Goal: Task Accomplishment & Management: Complete application form

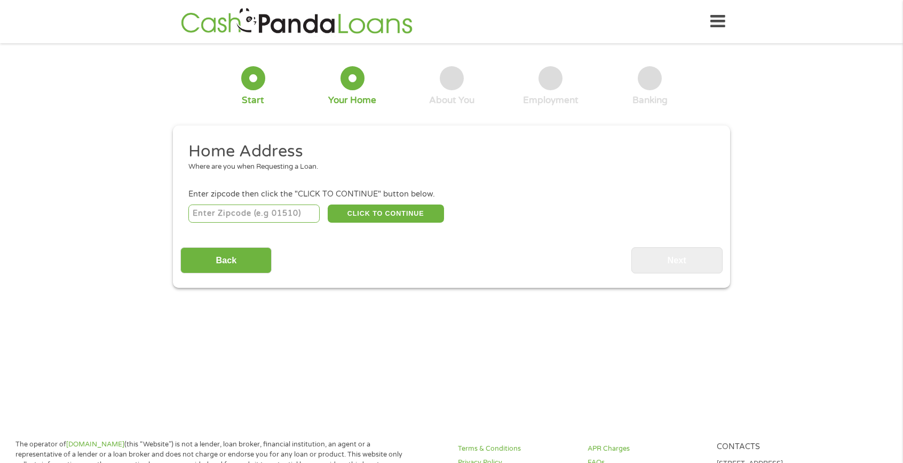
click at [283, 214] on input "number" at bounding box center [254, 213] width 132 height 18
type input "79261"
select select "[US_STATE]"
click at [367, 216] on button "CLICK TO CONTINUE" at bounding box center [386, 213] width 116 height 18
type input "79261"
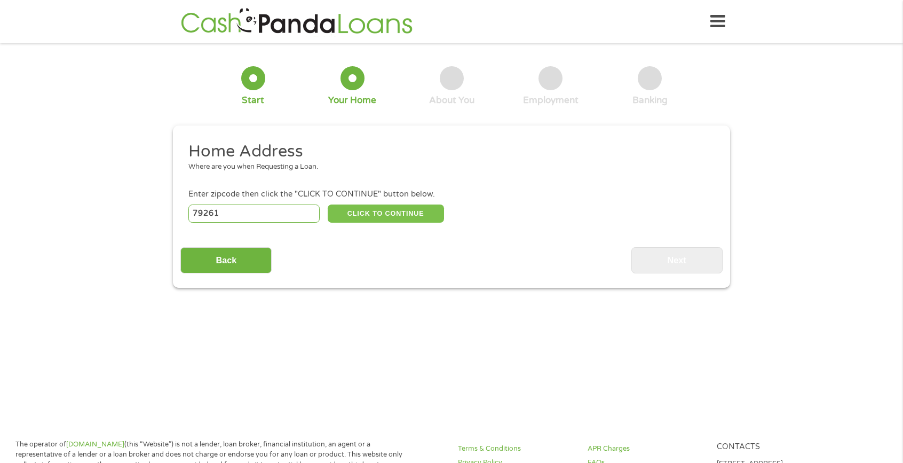
type input "[GEOGRAPHIC_DATA]"
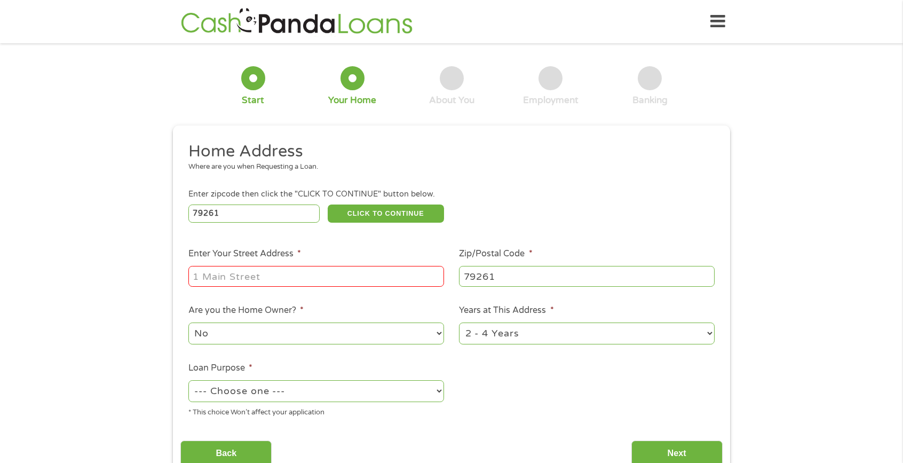
click at [349, 274] on input "Enter Your Street Address *" at bounding box center [316, 276] width 256 height 20
type input "[STREET_ADDRESS]"
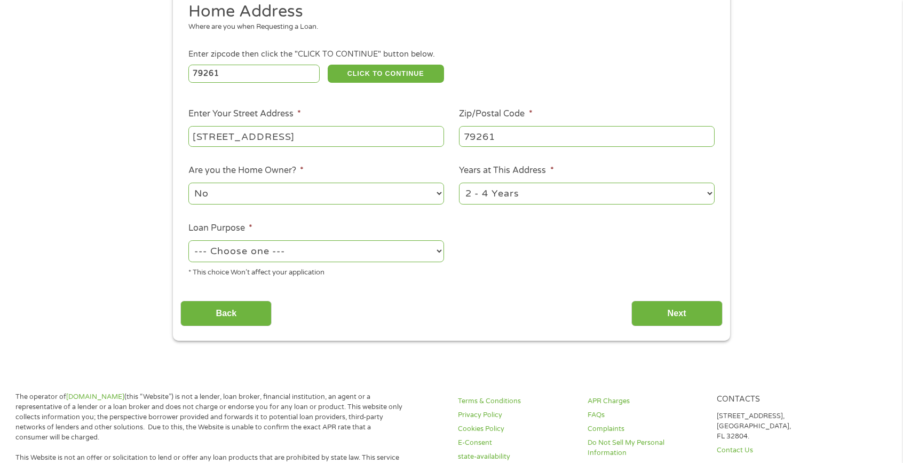
scroll to position [160, 0]
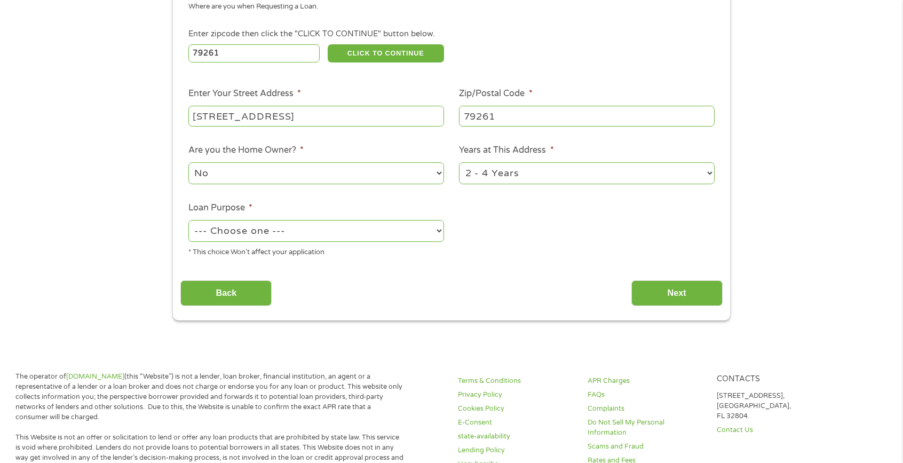
click at [320, 176] on select "No Yes" at bounding box center [316, 173] width 256 height 22
select select "yes"
click at [188, 162] on select "No Yes" at bounding box center [316, 173] width 256 height 22
click at [322, 237] on select "--- Choose one --- Pay Bills Debt Consolidation Home Improvement Major Purchase…" at bounding box center [316, 231] width 256 height 22
select select "debtconsolidation"
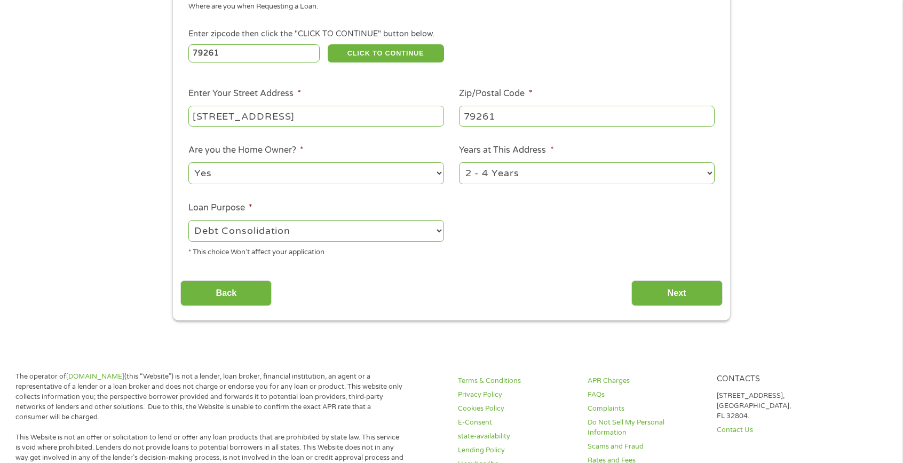
click at [188, 220] on select "--- Choose one --- Pay Bills Debt Consolidation Home Improvement Major Purchase…" at bounding box center [316, 231] width 256 height 22
click at [671, 293] on input "Next" at bounding box center [676, 293] width 91 height 26
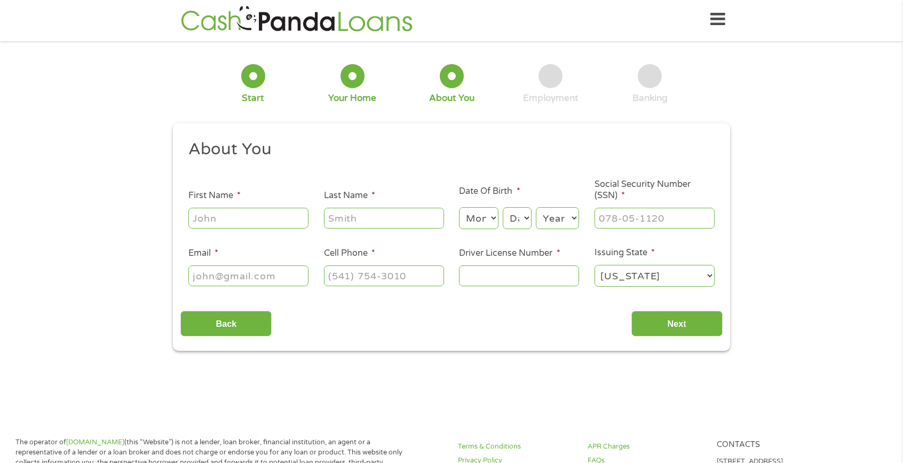
scroll to position [0, 0]
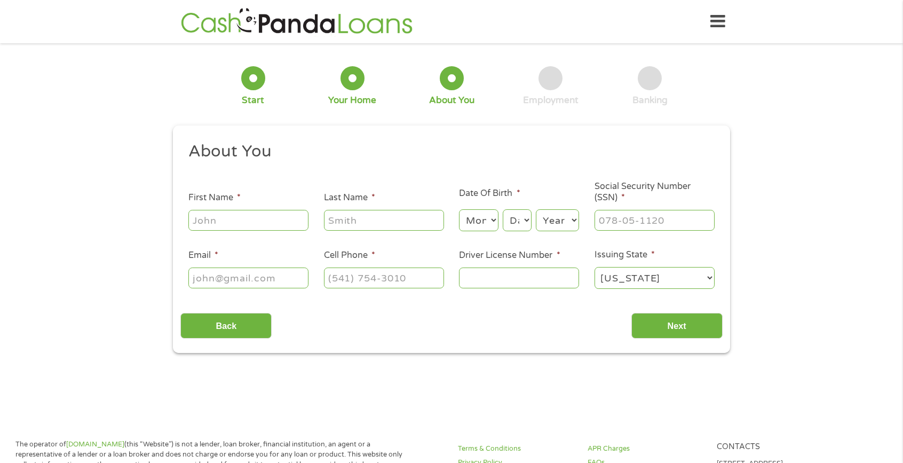
click at [255, 220] on input "First Name *" at bounding box center [248, 220] width 120 height 20
type input "[PERSON_NAME]"
type input "[EMAIL_ADDRESS][DOMAIN_NAME]"
type input "[PHONE_NUMBER]"
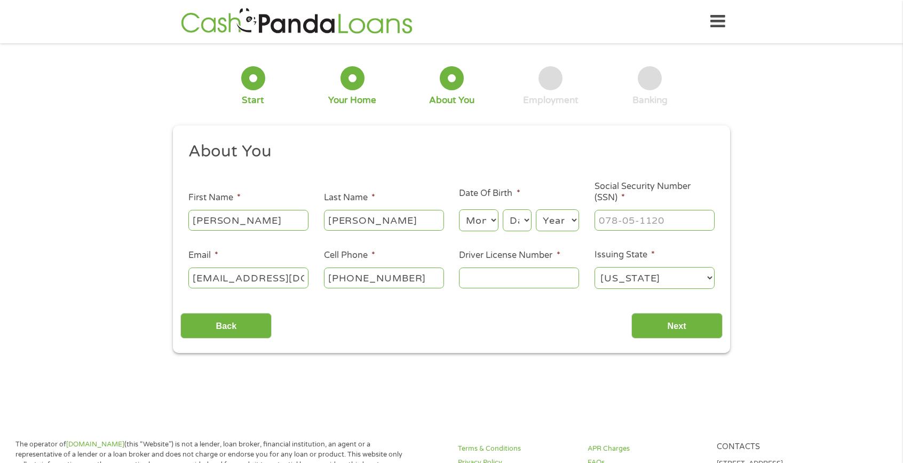
click at [474, 218] on select "Month 1 2 3 4 5 6 7 8 9 10 11 12" at bounding box center [478, 220] width 39 height 22
select select "5"
click at [459, 209] on select "Month 1 2 3 4 5 6 7 8 9 10 11 12" at bounding box center [478, 220] width 39 height 22
click at [510, 222] on select "Day 1 2 3 4 5 6 7 8 9 10 11 12 13 14 15 16 17 18 19 20 21 22 23 24 25 26 27 28 …" at bounding box center [517, 220] width 29 height 22
select select "6"
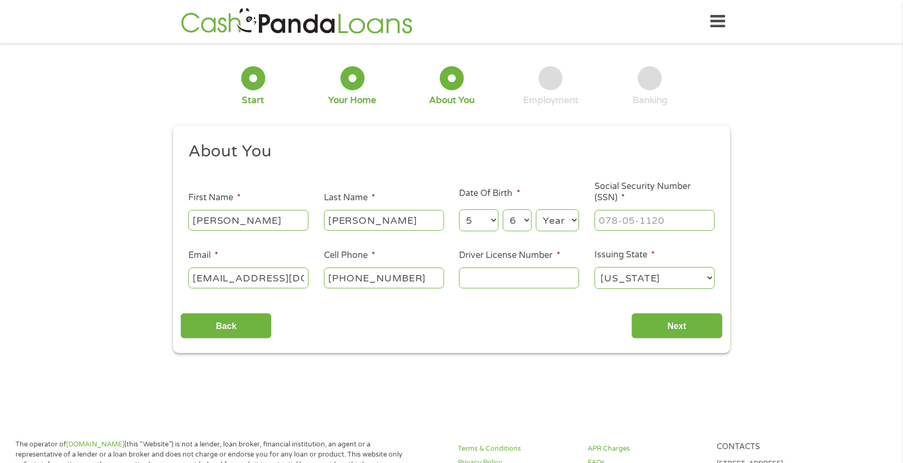
click at [503, 209] on select "Day 1 2 3 4 5 6 7 8 9 10 11 12 13 14 15 16 17 18 19 20 21 22 23 24 25 26 27 28 …" at bounding box center [517, 220] width 29 height 22
click at [564, 214] on select "Year [DATE] 2006 2005 2004 2003 2002 2001 2000 1999 1998 1997 1996 1995 1994 19…" at bounding box center [557, 220] width 43 height 22
select select "1992"
click at [536, 209] on select "Year [DATE] 2006 2005 2004 2003 2002 2001 2000 1999 1998 1997 1996 1995 1994 19…" at bounding box center [557, 220] width 43 height 22
click at [622, 229] on input "___-__-____" at bounding box center [654, 220] width 120 height 20
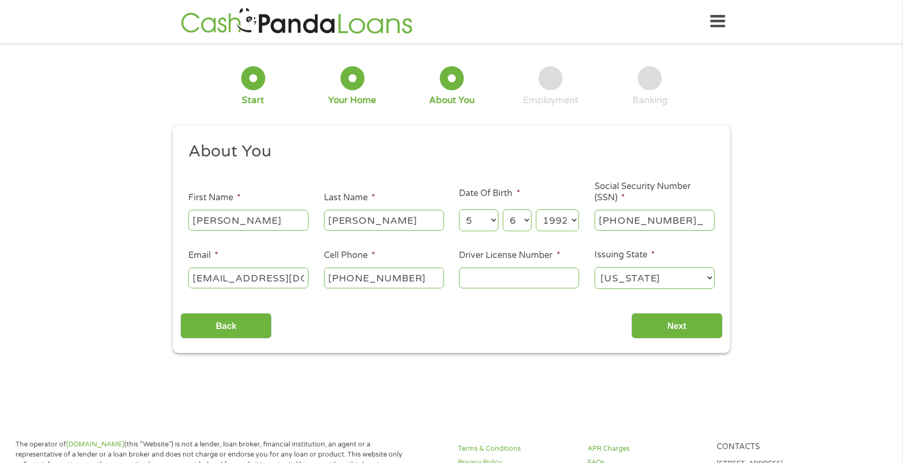
type input "366-15-1127"
click at [523, 281] on input "Driver License Number *" at bounding box center [519, 277] width 120 height 20
type input "34523046"
click at [662, 322] on input "Next" at bounding box center [676, 326] width 91 height 26
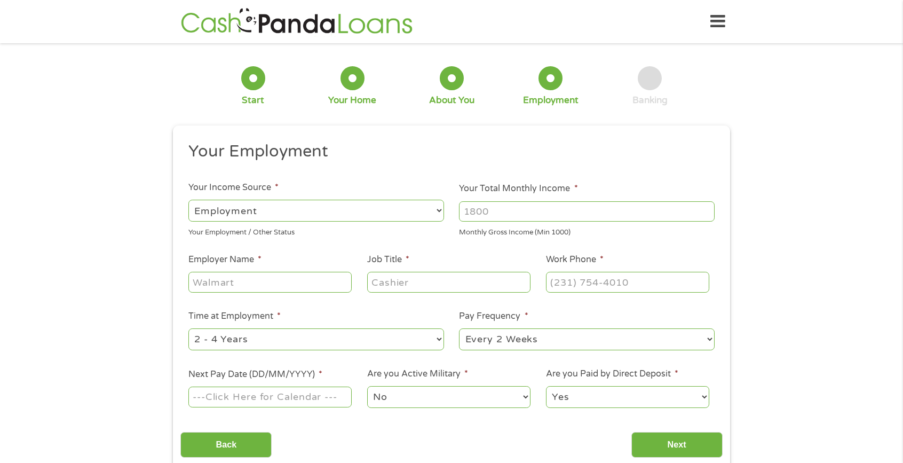
scroll to position [4, 4]
click at [489, 210] on input "Your Total Monthly Income *" at bounding box center [587, 211] width 256 height 20
type input "3000"
click at [250, 280] on input "Employer Name *" at bounding box center [269, 282] width 163 height 20
type input "activiated insights"
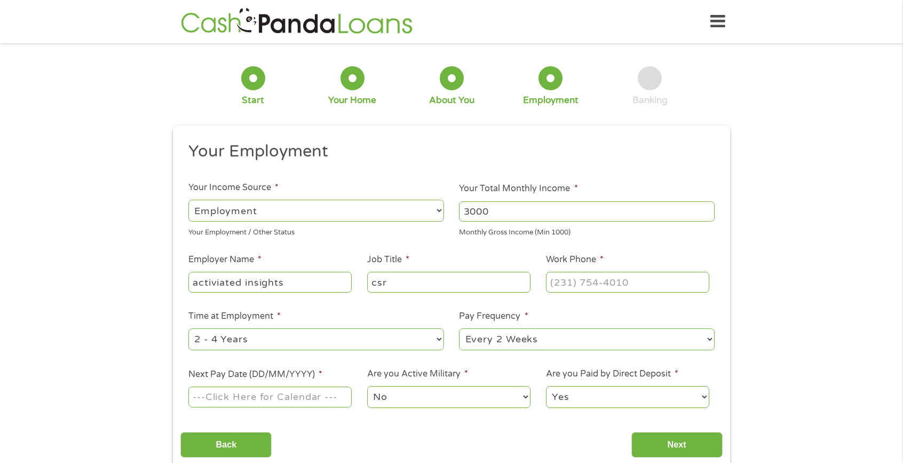
type input "csr"
click at [646, 281] on input "(___) ___-____" at bounding box center [627, 282] width 163 height 20
type input "[PHONE_NUMBER]"
click at [532, 337] on select "--- Choose one --- Every 2 Weeks Every Week Monthly Semi-Monthly" at bounding box center [587, 339] width 256 height 22
select select "semimonthly"
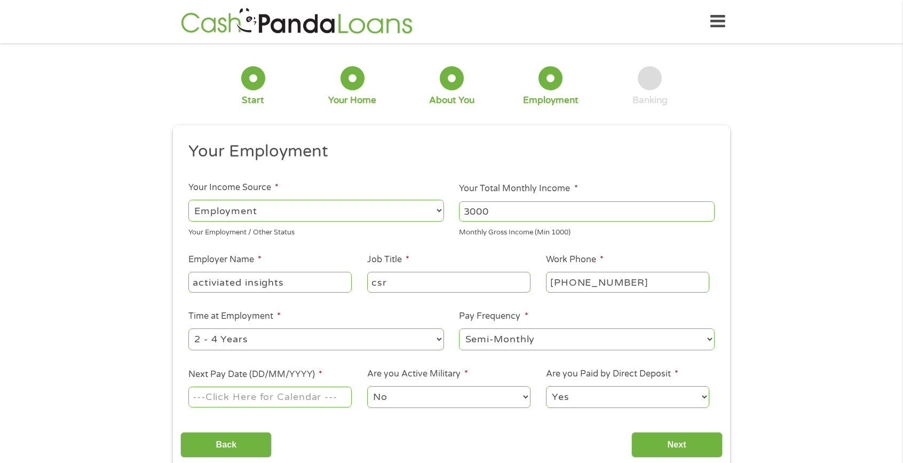
click at [459, 328] on select "--- Choose one --- Every 2 Weeks Every Week Monthly Semi-Monthly" at bounding box center [587, 339] width 256 height 22
click at [377, 351] on div "--- Choose one --- 1 Year or less 1 - 2 Years 2 - 4 Years Over 4 Years" at bounding box center [316, 340] width 256 height 26
click at [372, 347] on select "--- Choose one --- 1 Year or less 1 - 2 Years 2 - 4 Years Over 4 Years" at bounding box center [316, 339] width 256 height 22
select select "24months"
click at [188, 328] on select "--- Choose one --- 1 Year or less 1 - 2 Years 2 - 4 Years Over 4 Years" at bounding box center [316, 339] width 256 height 22
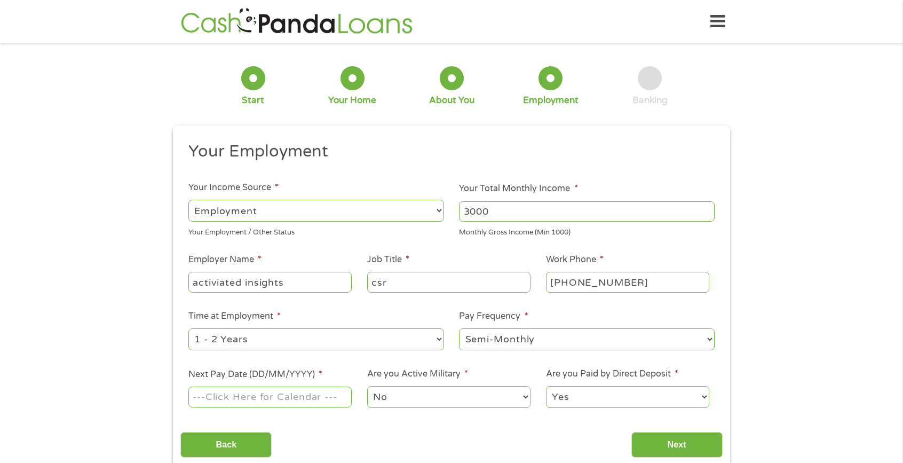
click at [313, 397] on input "Next Pay Date (DD/MM/YYYY) *" at bounding box center [269, 396] width 163 height 20
type input "[DATE]"
click at [484, 401] on select "No Yes" at bounding box center [448, 397] width 163 height 22
click at [367, 386] on select "No Yes" at bounding box center [448, 397] width 163 height 22
click at [578, 401] on select "Yes No" at bounding box center [627, 397] width 163 height 22
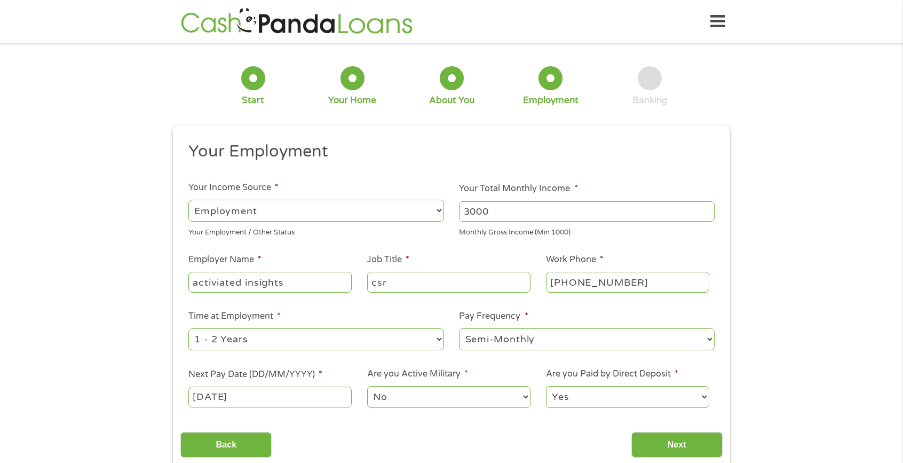
click at [546, 386] on select "Yes No" at bounding box center [627, 397] width 163 height 22
click at [653, 434] on input "Next" at bounding box center [676, 445] width 91 height 26
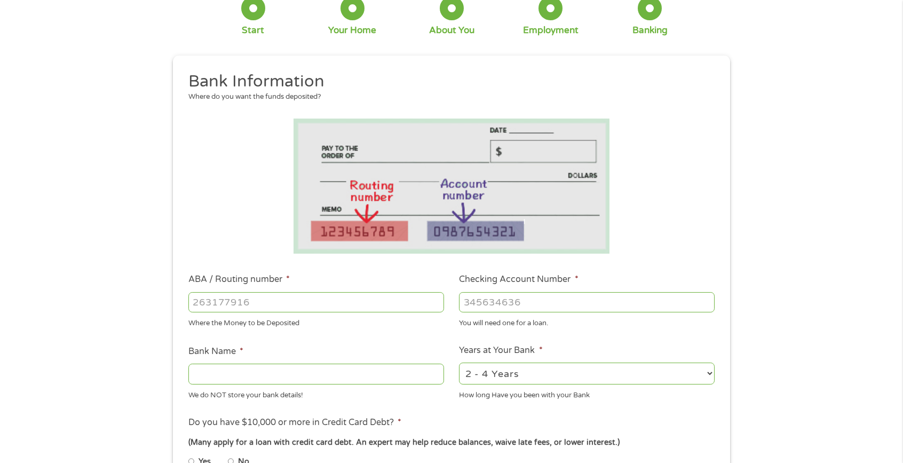
scroll to position [213, 0]
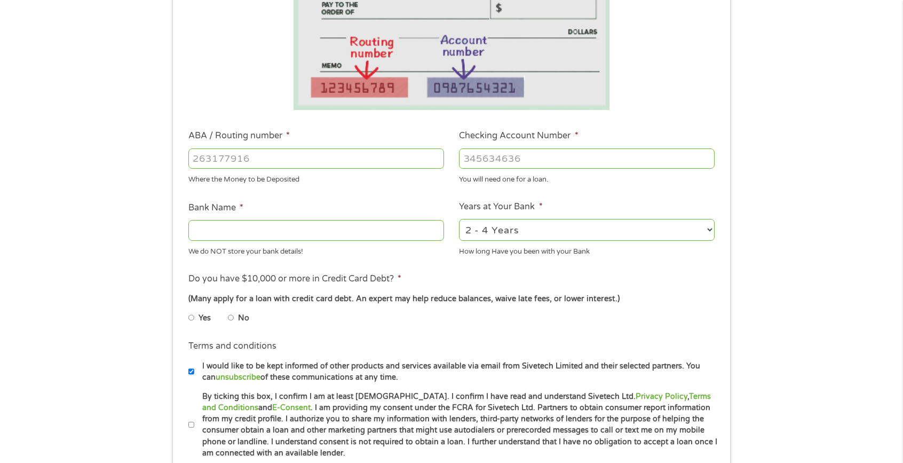
click at [291, 156] on input "ABA / Routing number *" at bounding box center [316, 158] width 256 height 20
type input "111319538"
type input "FIRST NATIONAL BANK"
type input "111319538"
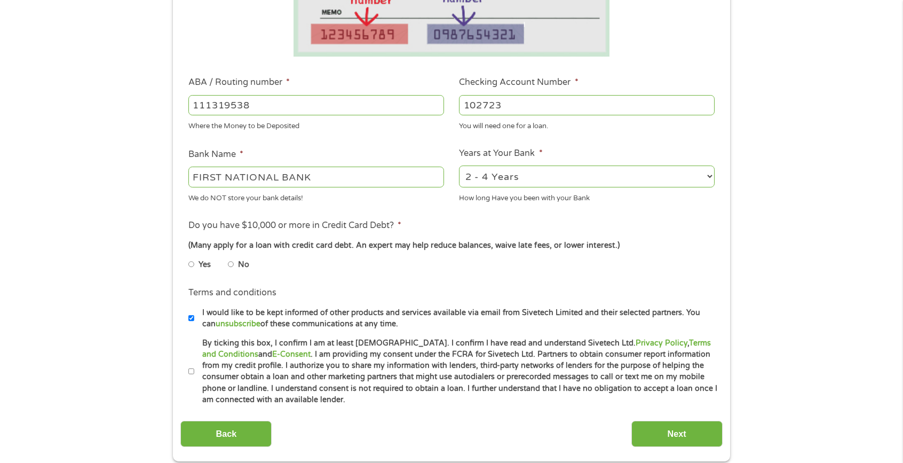
type input "102723"
click at [247, 265] on label "No" at bounding box center [243, 265] width 11 height 12
click at [234, 265] on input "No" at bounding box center [231, 264] width 6 height 17
radio input "true"
click at [190, 366] on input "By ticking this box, I confirm I am at least [DEMOGRAPHIC_DATA]. I confirm I ha…" at bounding box center [191, 371] width 6 height 17
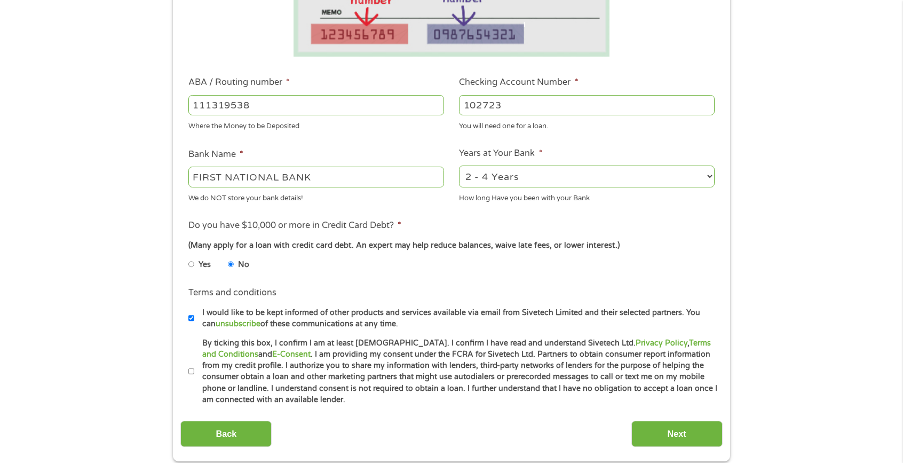
checkbox input "true"
click at [657, 431] on input "Next" at bounding box center [676, 433] width 91 height 26
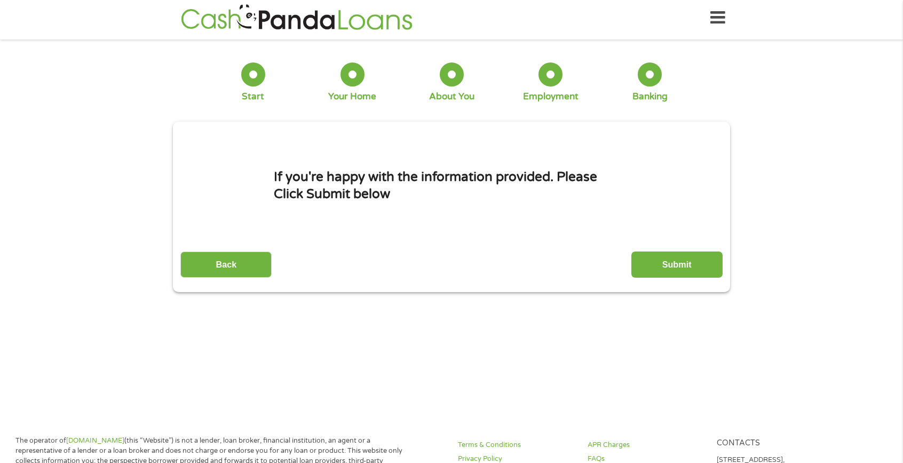
scroll to position [0, 0]
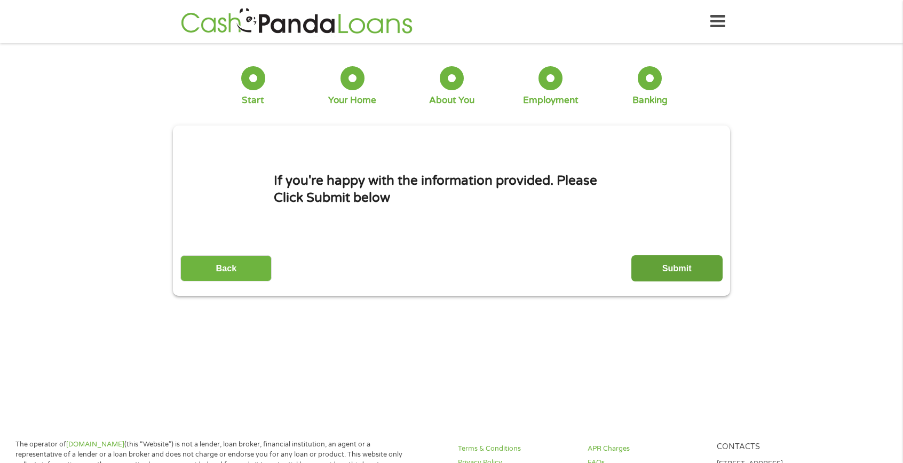
click at [646, 261] on input "Submit" at bounding box center [676, 268] width 91 height 26
